Goal: Find specific page/section: Find specific page/section

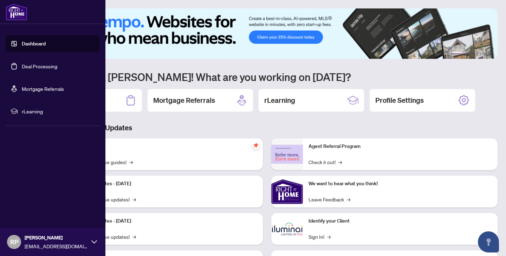
click at [31, 69] on link "Deal Processing" at bounding box center [40, 66] width 36 height 6
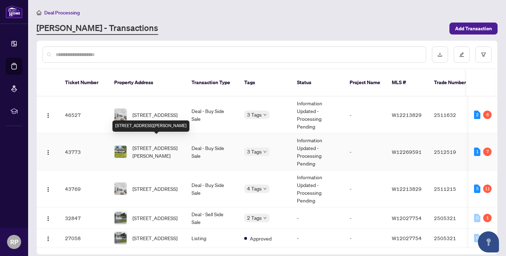
click at [143, 144] on span "[STREET_ADDRESS][PERSON_NAME]" at bounding box center [157, 151] width 48 height 15
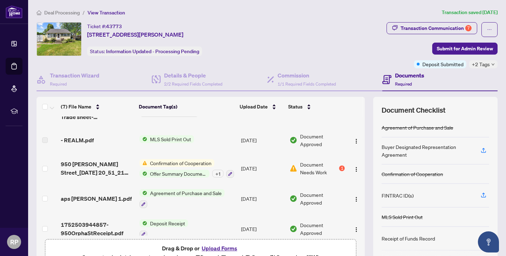
scroll to position [87, 0]
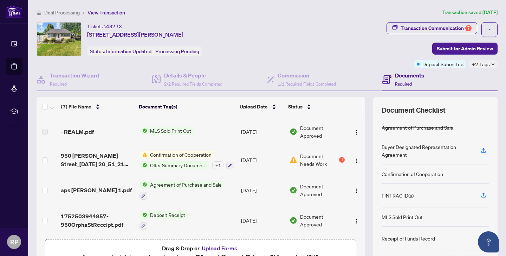
click at [190, 155] on span "Confirmation of Cooperation" at bounding box center [180, 154] width 67 height 8
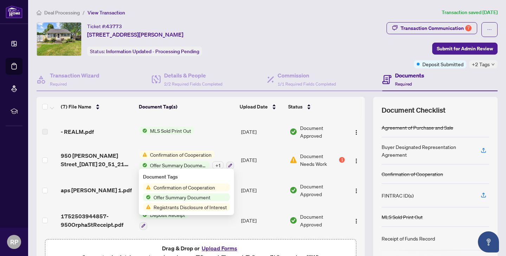
click at [190, 208] on span "Registrants Disclosure of Interest" at bounding box center [190, 207] width 79 height 8
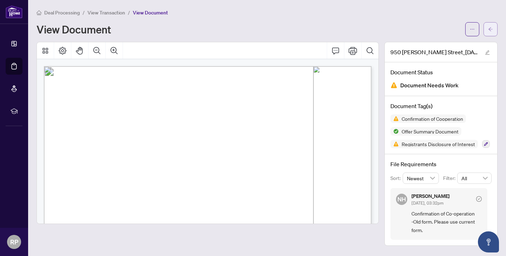
click at [494, 30] on button "button" at bounding box center [491, 29] width 14 height 14
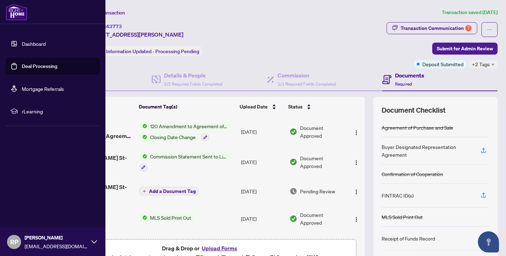
click at [22, 69] on link "Deal Processing" at bounding box center [40, 66] width 36 height 6
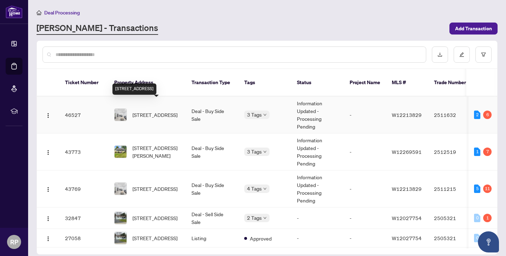
click at [161, 111] on span "[STREET_ADDRESS]" at bounding box center [155, 115] width 45 height 8
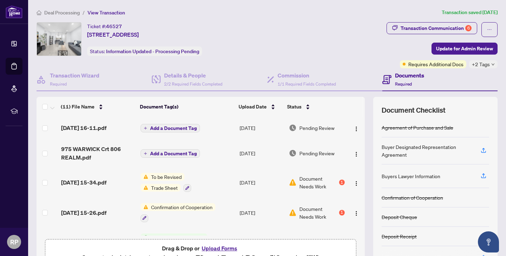
click at [166, 185] on span "Trade Sheet" at bounding box center [164, 188] width 32 height 8
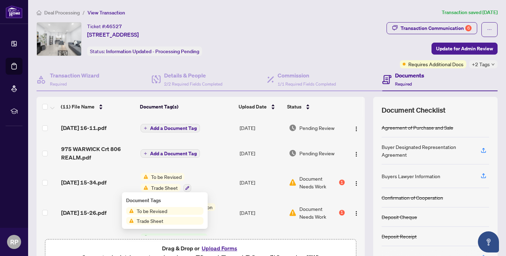
click at [150, 224] on span "Trade Sheet" at bounding box center [150, 221] width 32 height 8
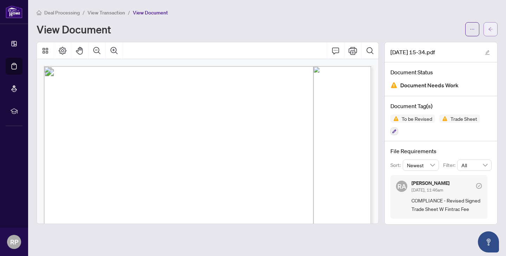
click at [494, 26] on button "button" at bounding box center [491, 29] width 14 height 14
